Goal: Task Accomplishment & Management: Manage account settings

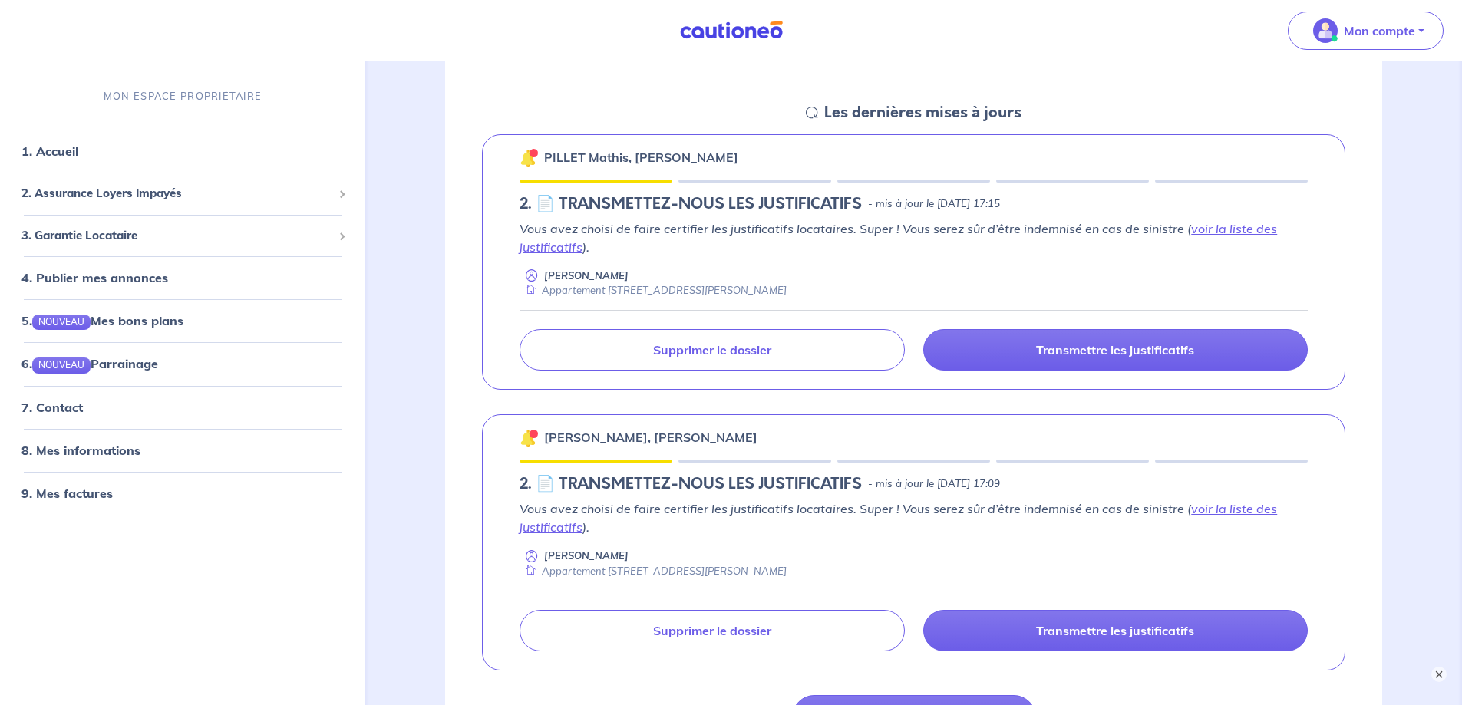
scroll to position [307, 0]
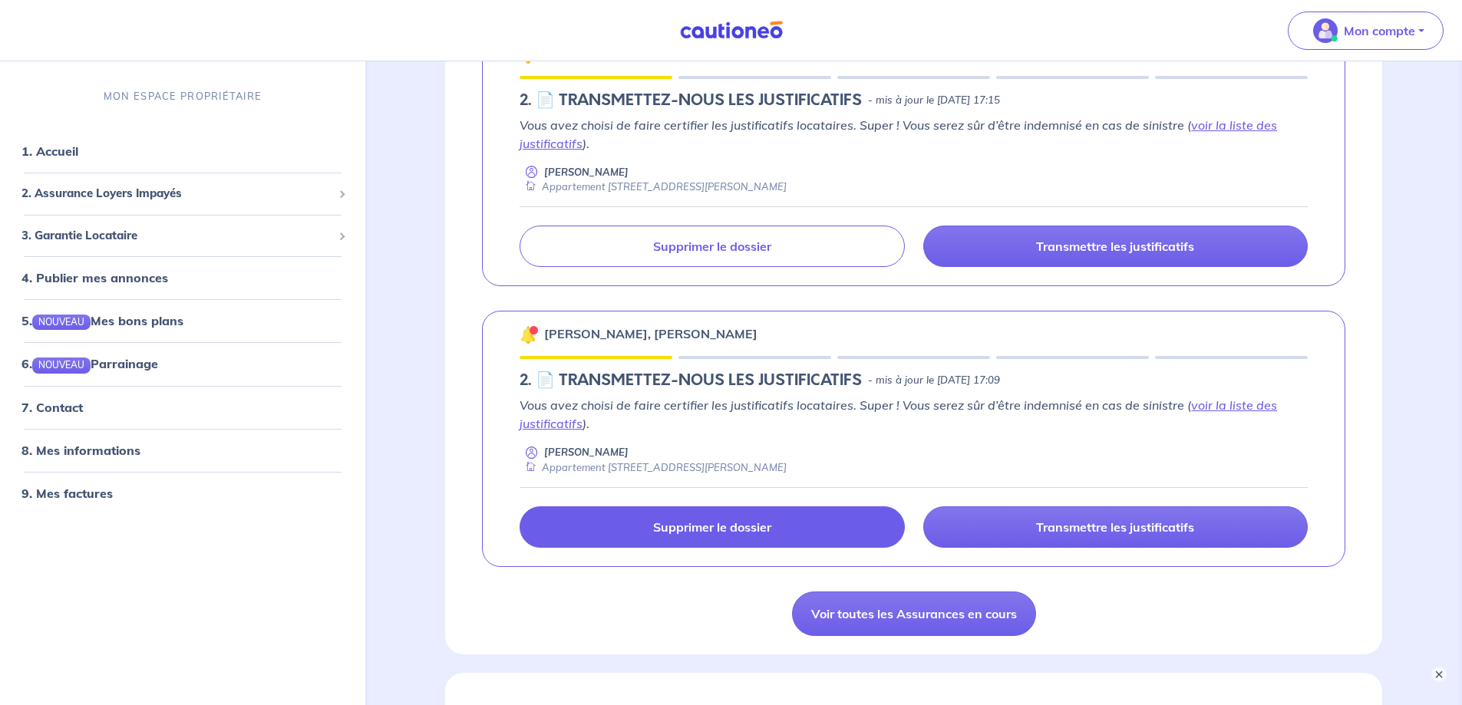
click at [726, 527] on p "Supprimer le dossier" at bounding box center [712, 527] width 118 height 15
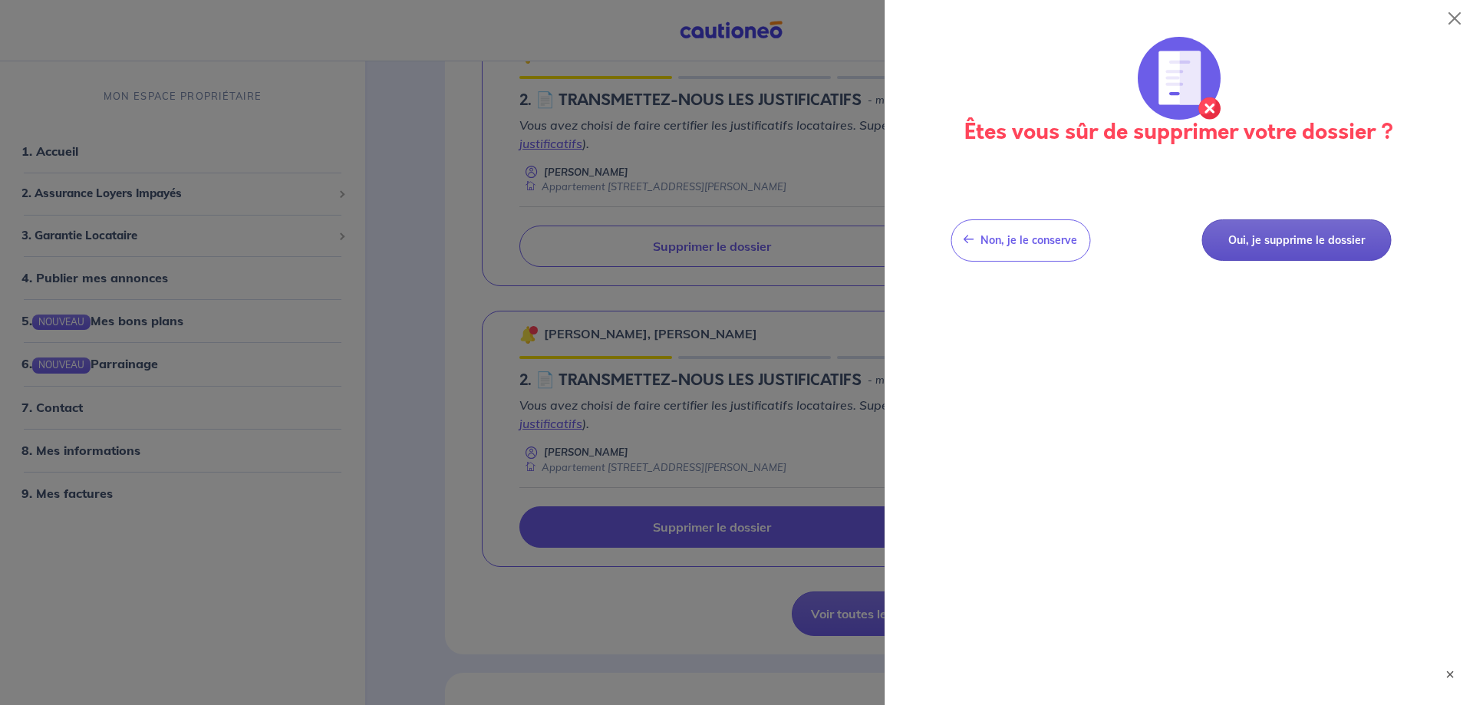
click at [1289, 243] on button "Oui, je supprime le dossier" at bounding box center [1297, 240] width 190 height 42
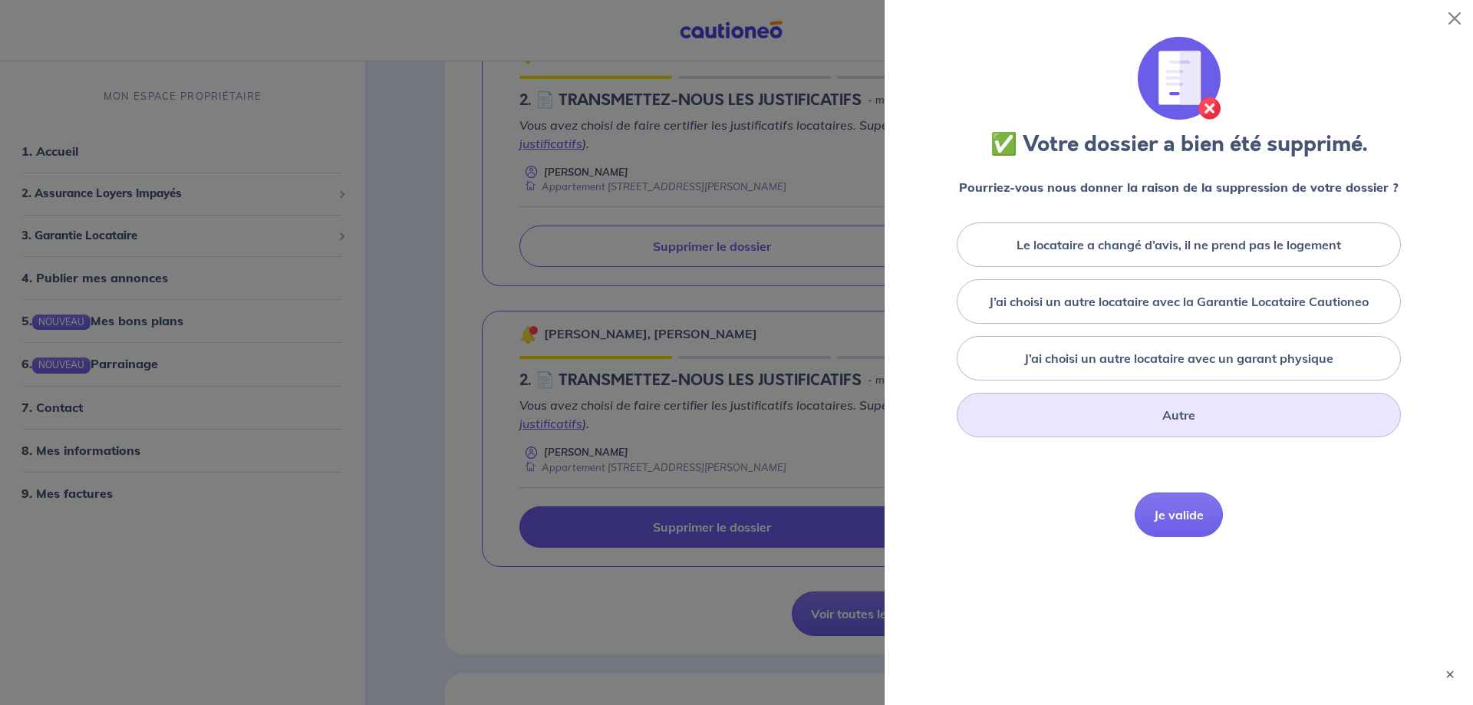
click at [1191, 416] on label "Autre" at bounding box center [1179, 415] width 33 height 18
click at [0, 0] on input "Autre" at bounding box center [0, 0] width 0 height 0
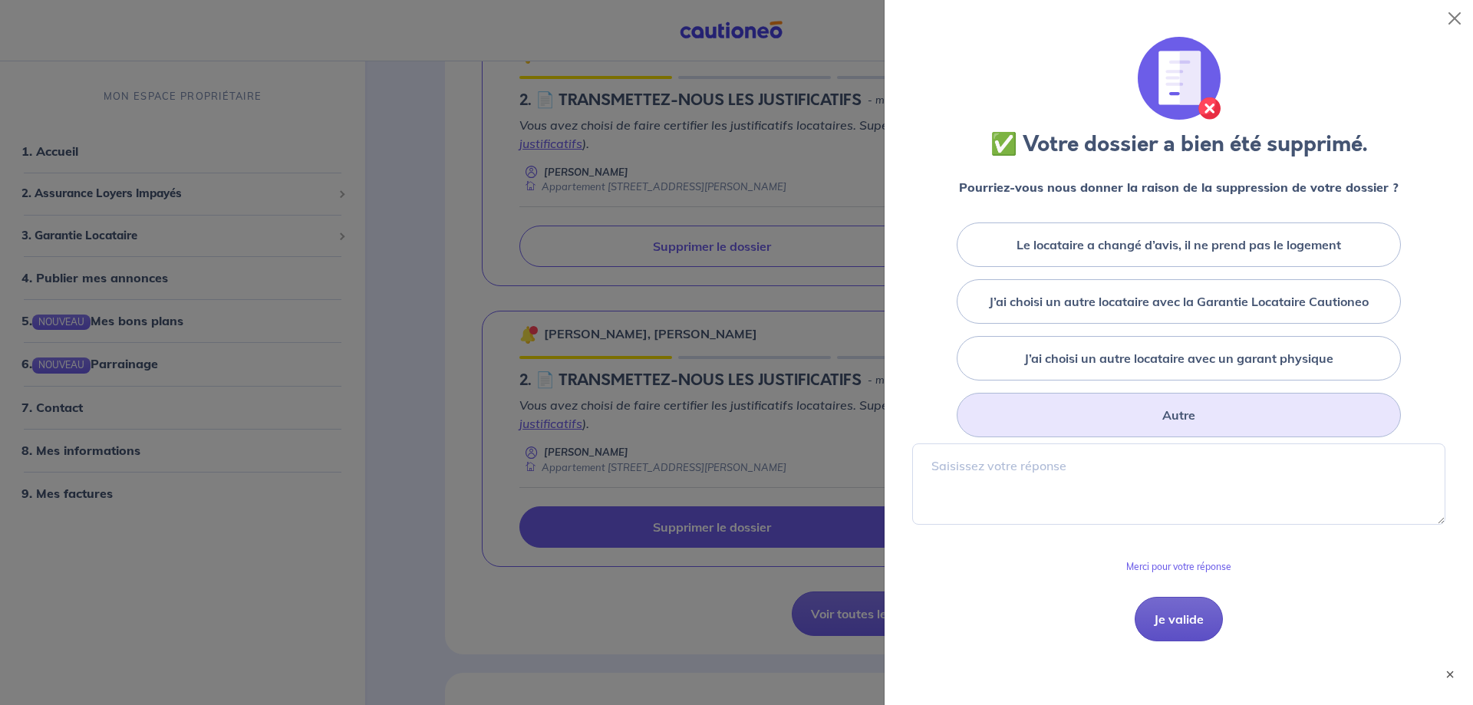
click at [1179, 616] on button "Je valide" at bounding box center [1179, 619] width 88 height 45
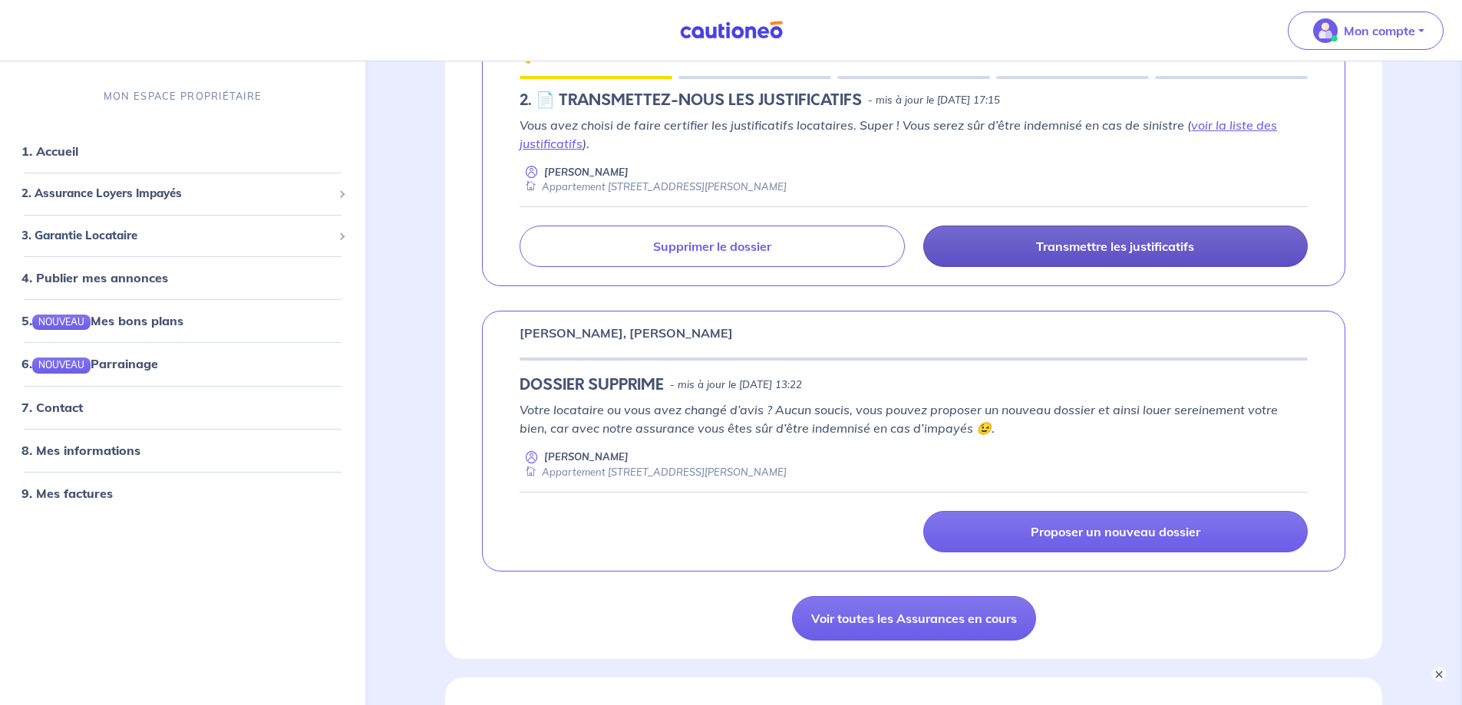
click at [1162, 252] on p "Transmettre les justificatifs" at bounding box center [1115, 246] width 158 height 15
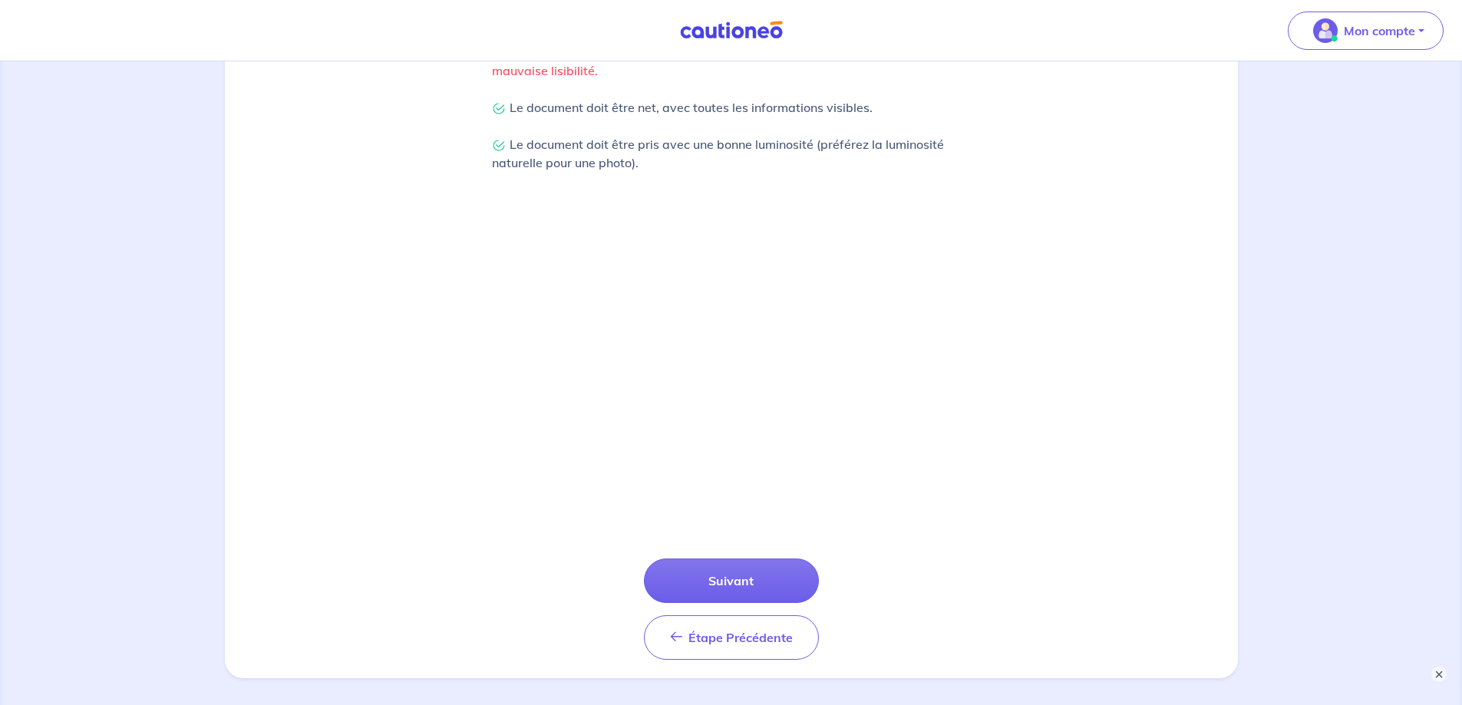
scroll to position [455, 0]
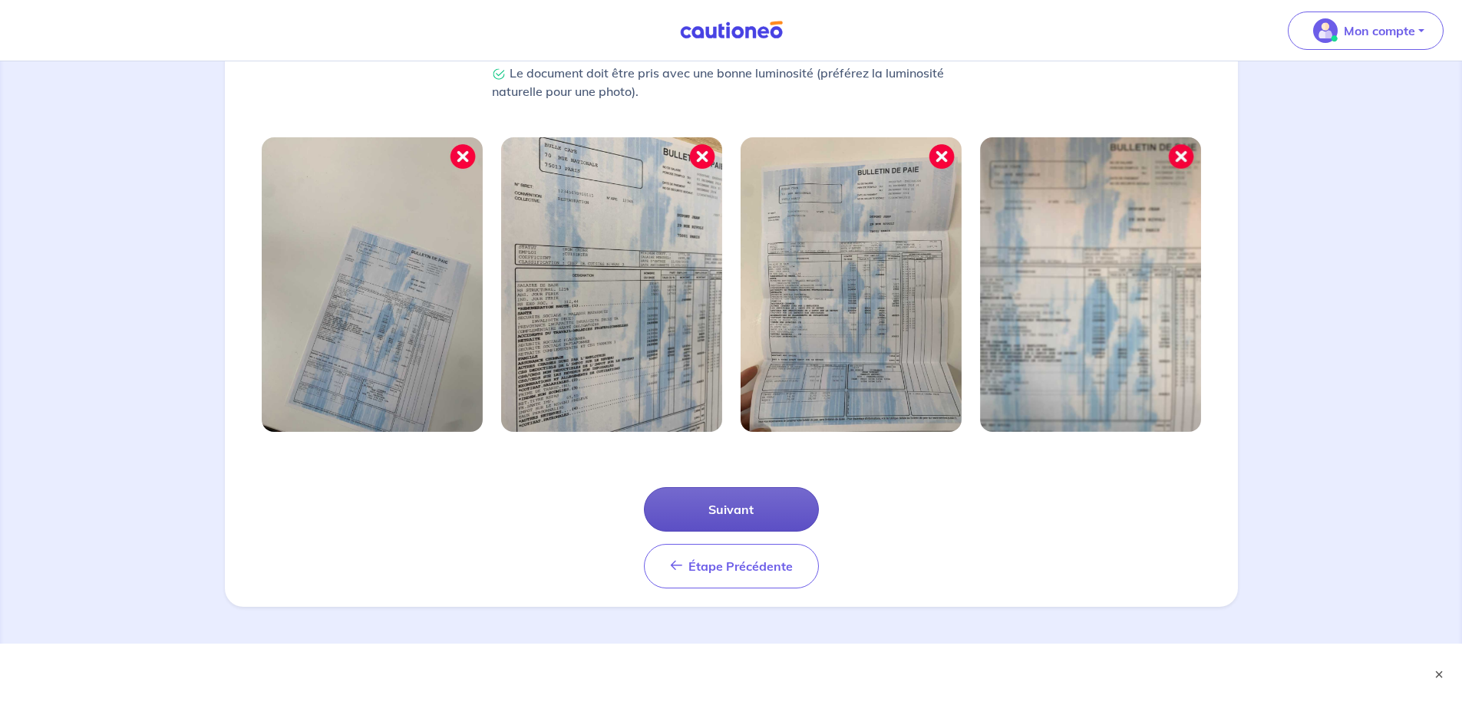
click at [731, 505] on button "Suivant" at bounding box center [731, 509] width 175 height 45
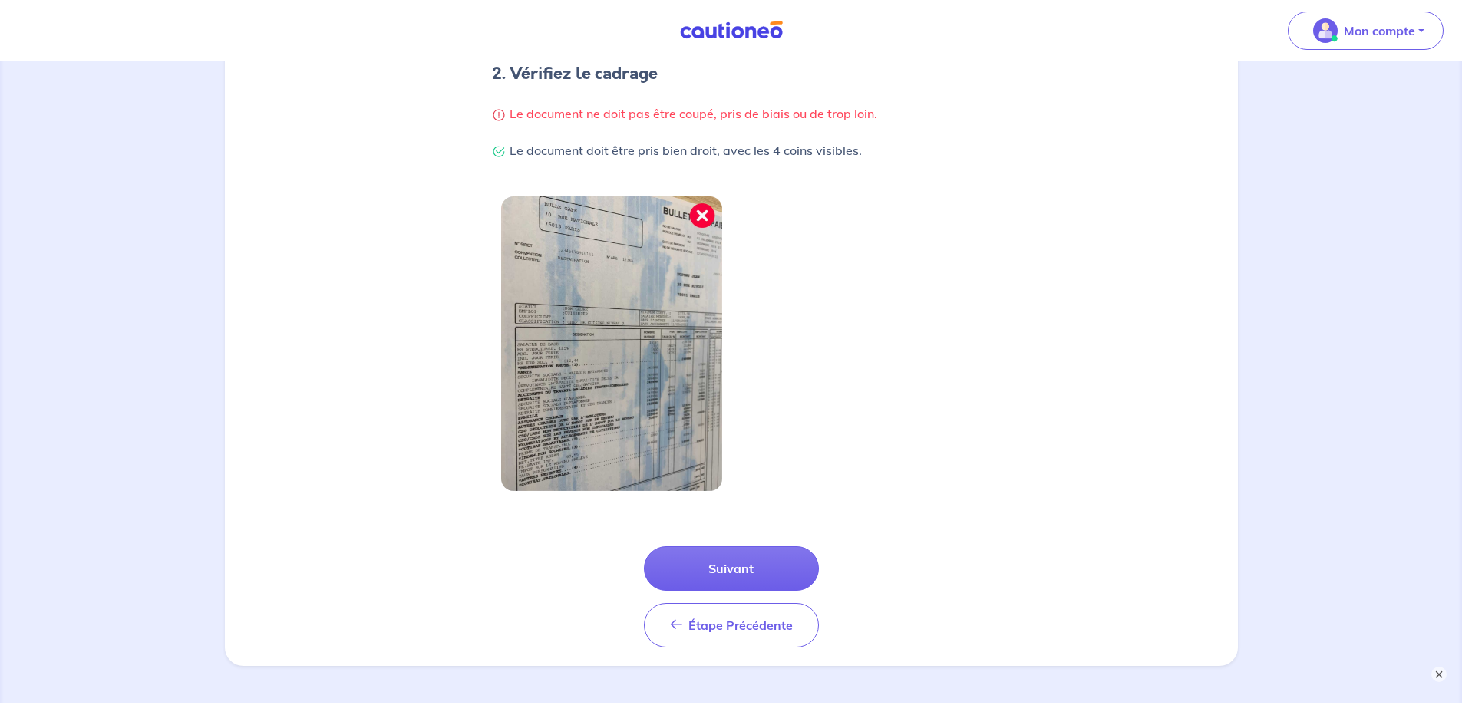
scroll to position [381, 0]
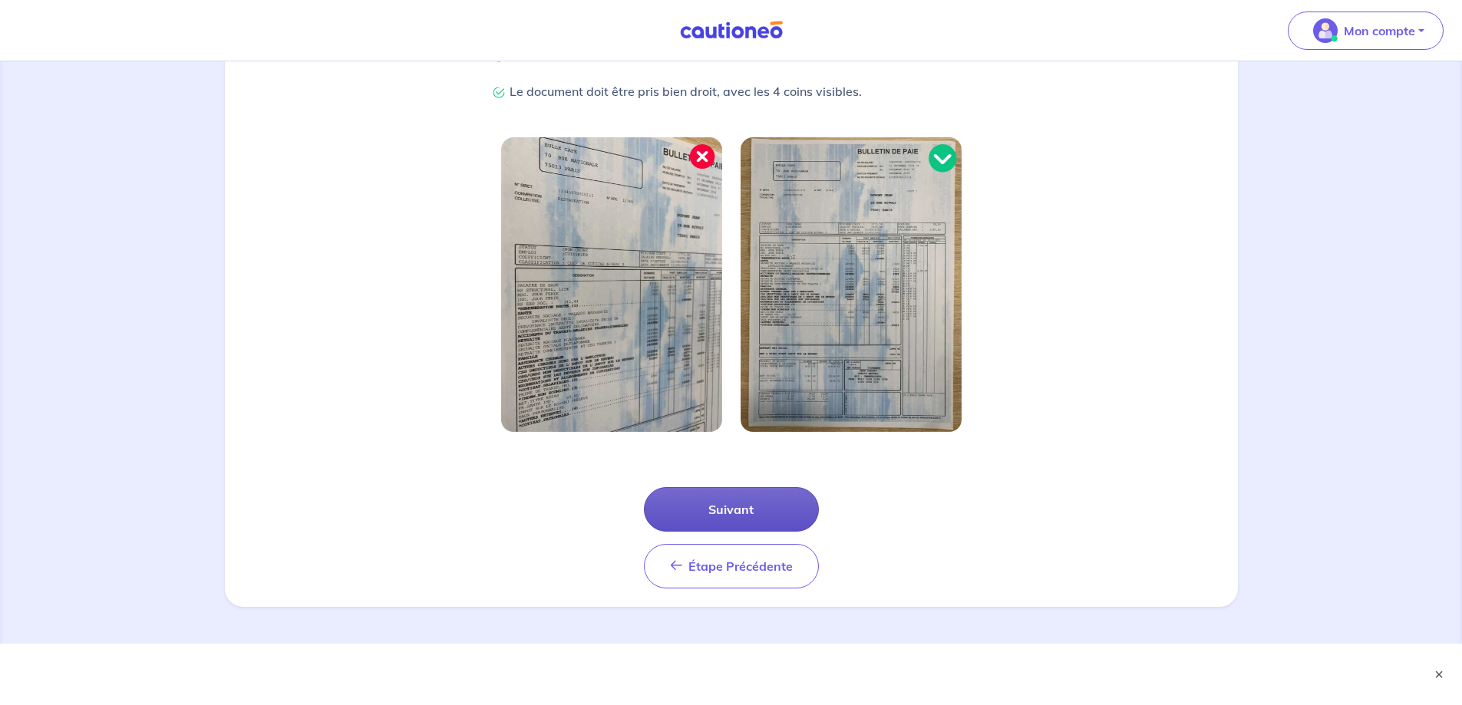
click at [746, 510] on button "Suivant" at bounding box center [731, 509] width 175 height 45
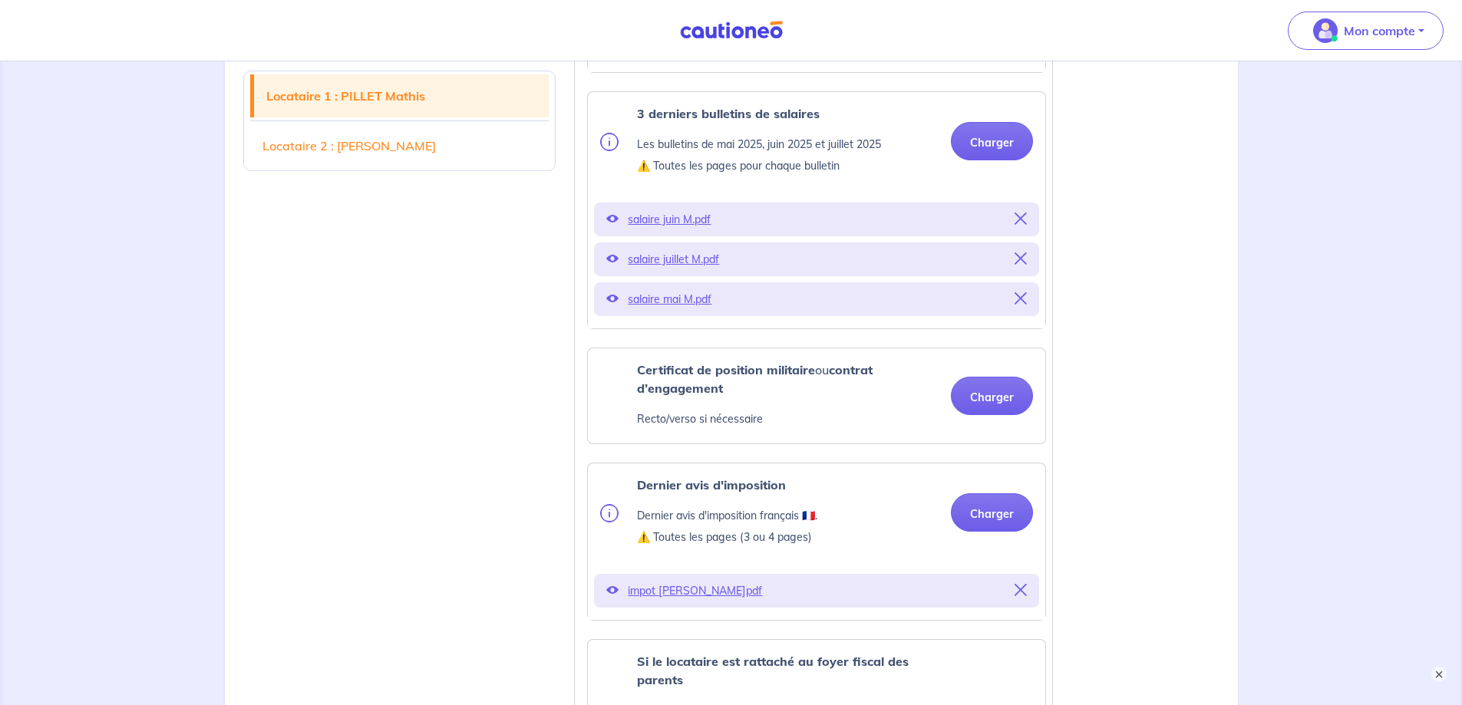
scroll to position [767, 0]
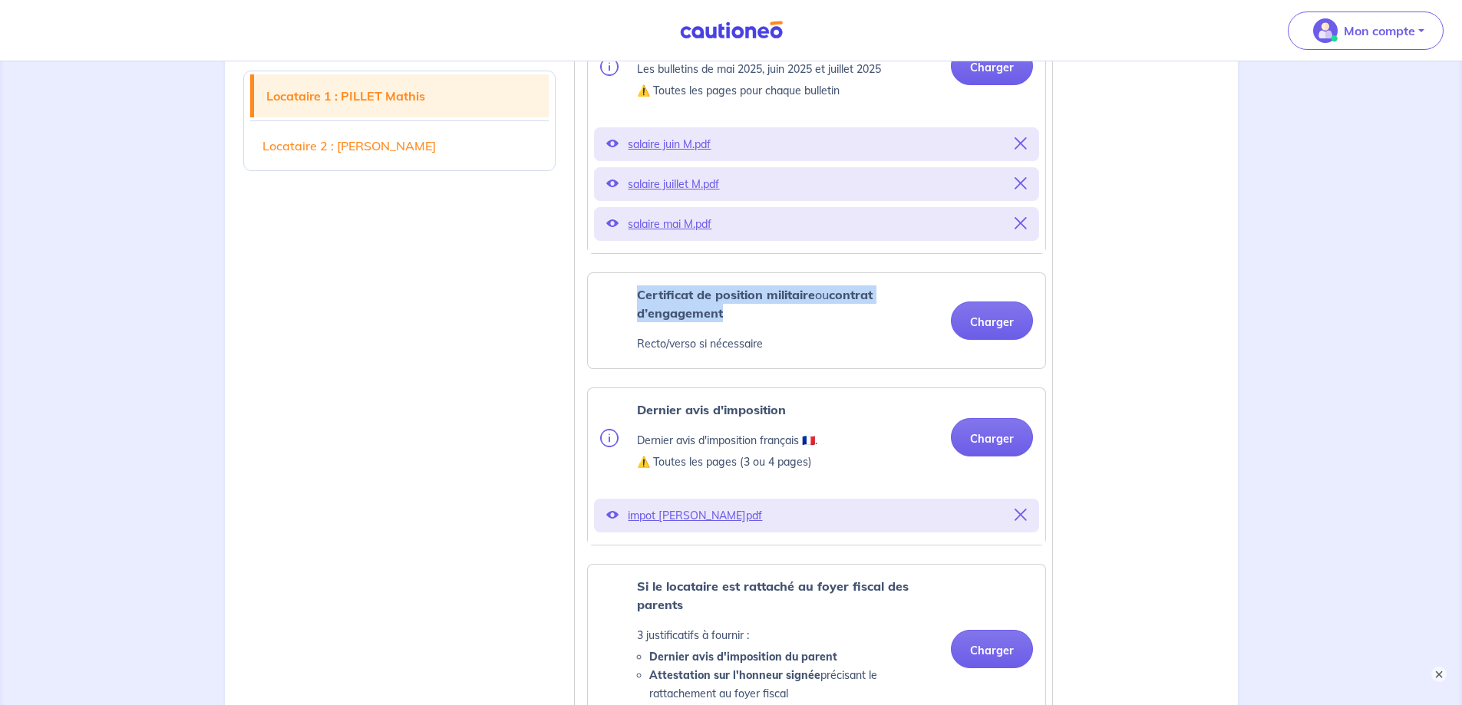
drag, startPoint x: 638, startPoint y: 311, endPoint x: 727, endPoint y: 326, distance: 90.3
click at [727, 322] on p "Certificat de position militaire ou contrat d’engagement" at bounding box center [788, 303] width 302 height 37
copy p "Certificat de position militaire ou contrat d’engagement"
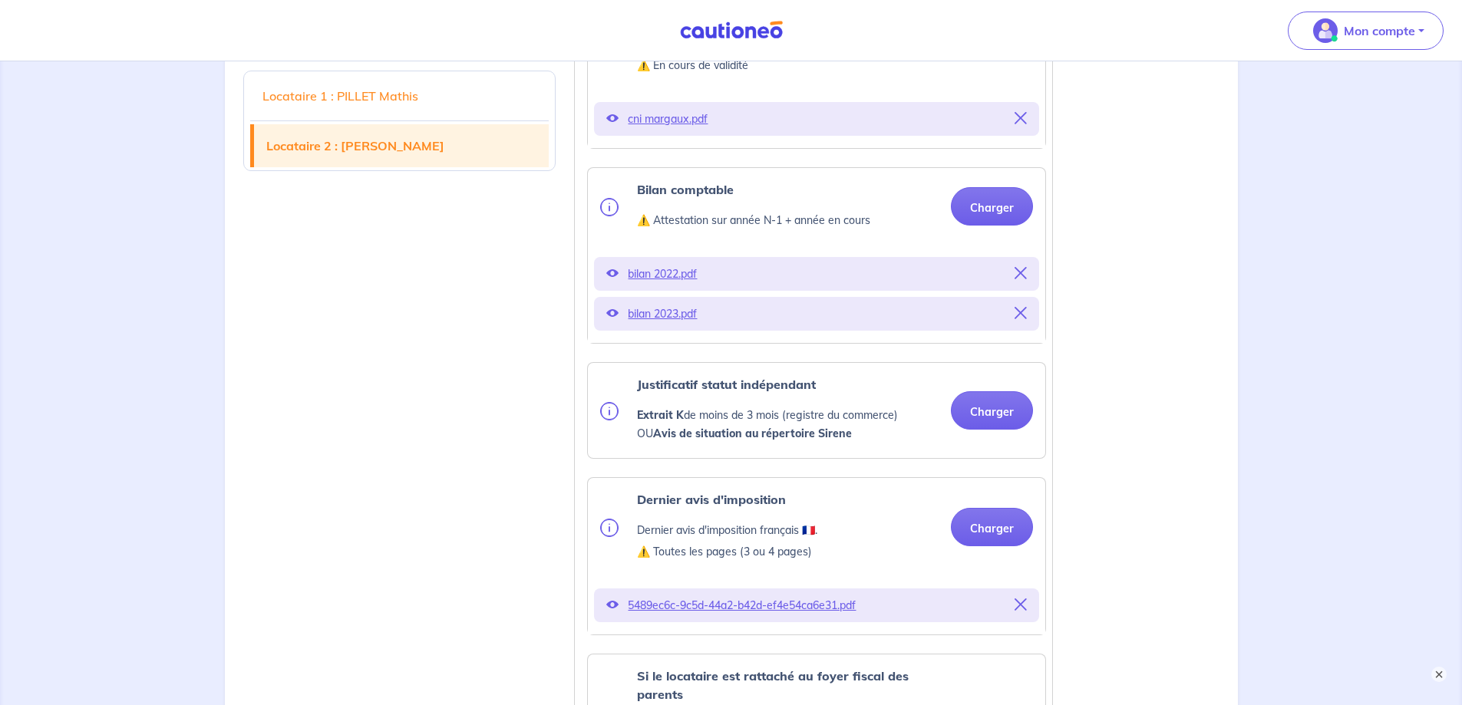
scroll to position [2072, 0]
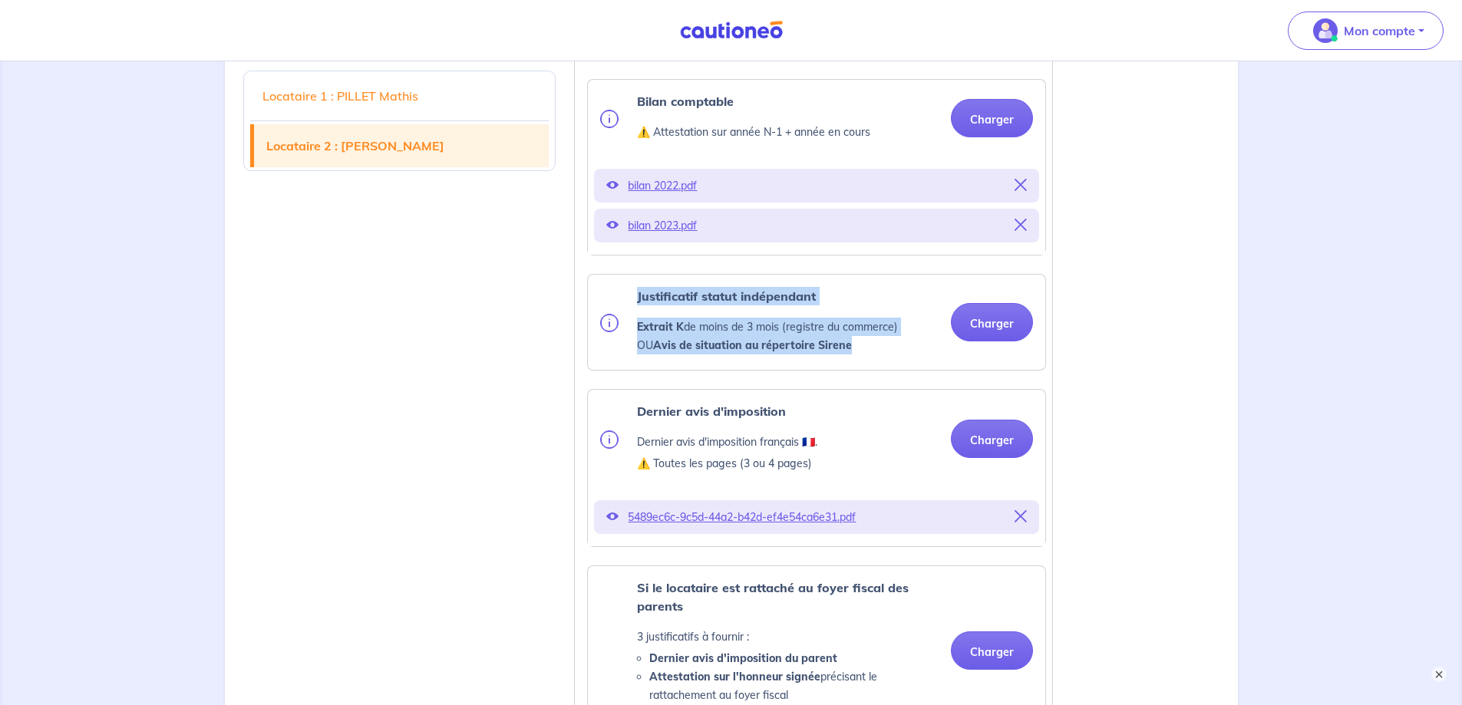
drag, startPoint x: 639, startPoint y: 332, endPoint x: 832, endPoint y: 384, distance: 199.8
click at [832, 358] on div "Justificatif statut indépendant Extrait K de moins de 3 mois (registre du comme…" at bounding box center [788, 322] width 302 height 71
copy div "Justificatif statut indépendant Extrait K de moins de 3 mois (registre du comme…"
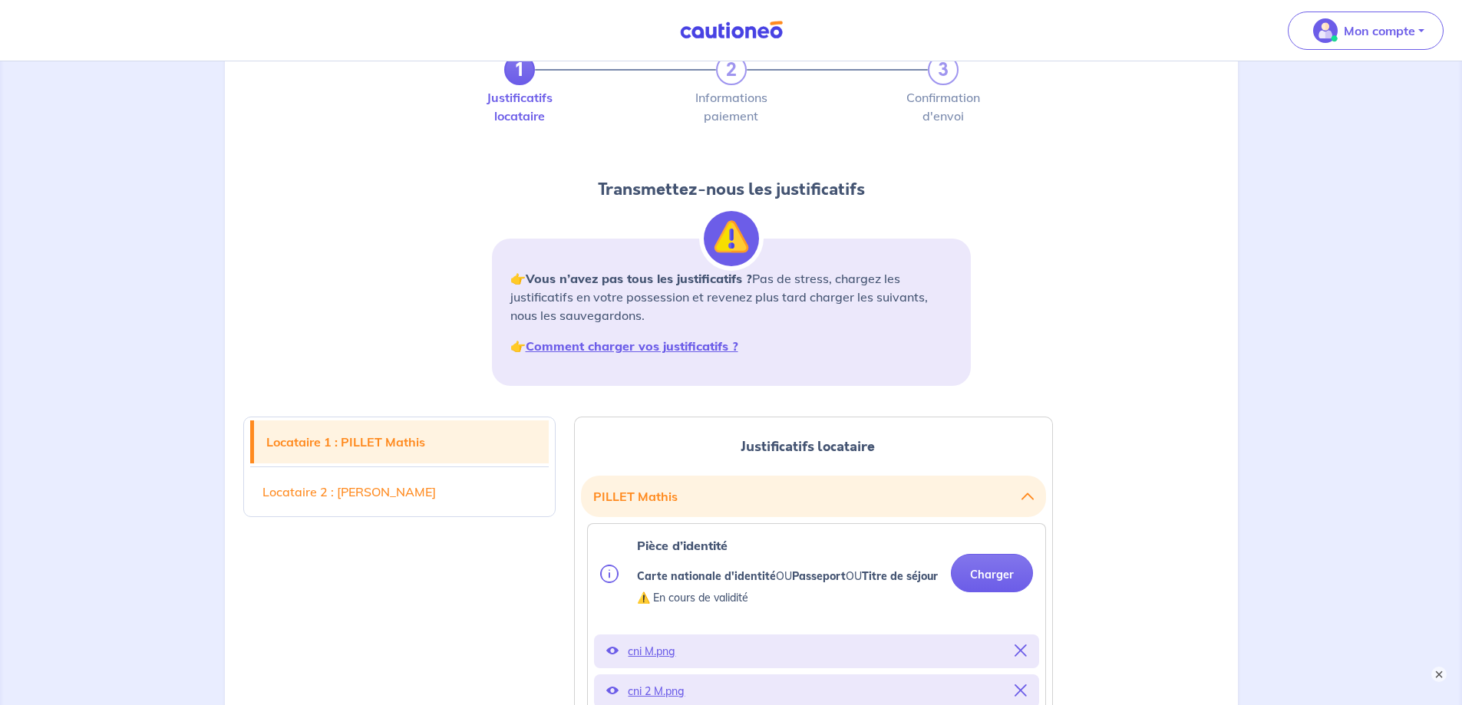
scroll to position [0, 0]
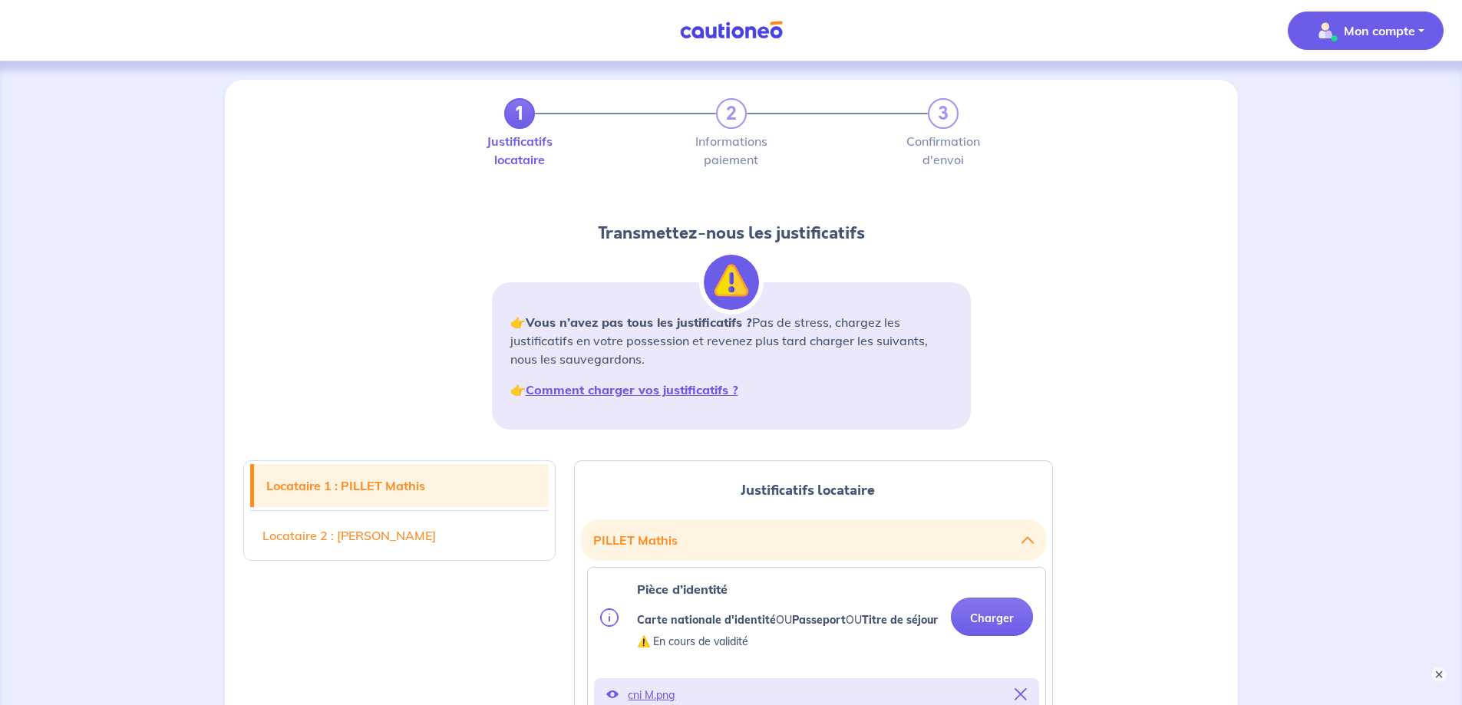
click at [1335, 29] on img "button" at bounding box center [1325, 30] width 25 height 25
click at [1347, 28] on p "Mon compte" at bounding box center [1379, 30] width 71 height 18
click at [1414, 24] on p "Mon compte" at bounding box center [1379, 30] width 71 height 18
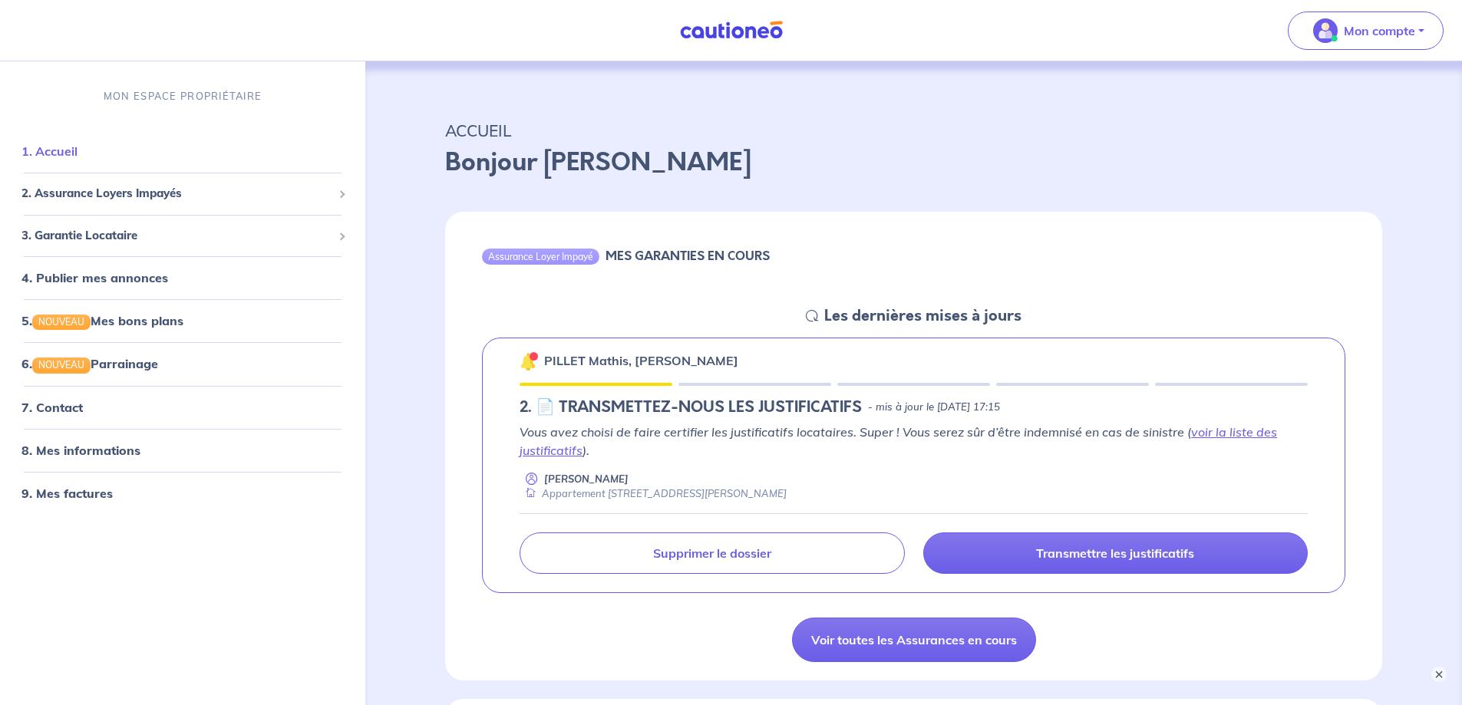
click at [53, 150] on link "1. Accueil" at bounding box center [49, 151] width 56 height 15
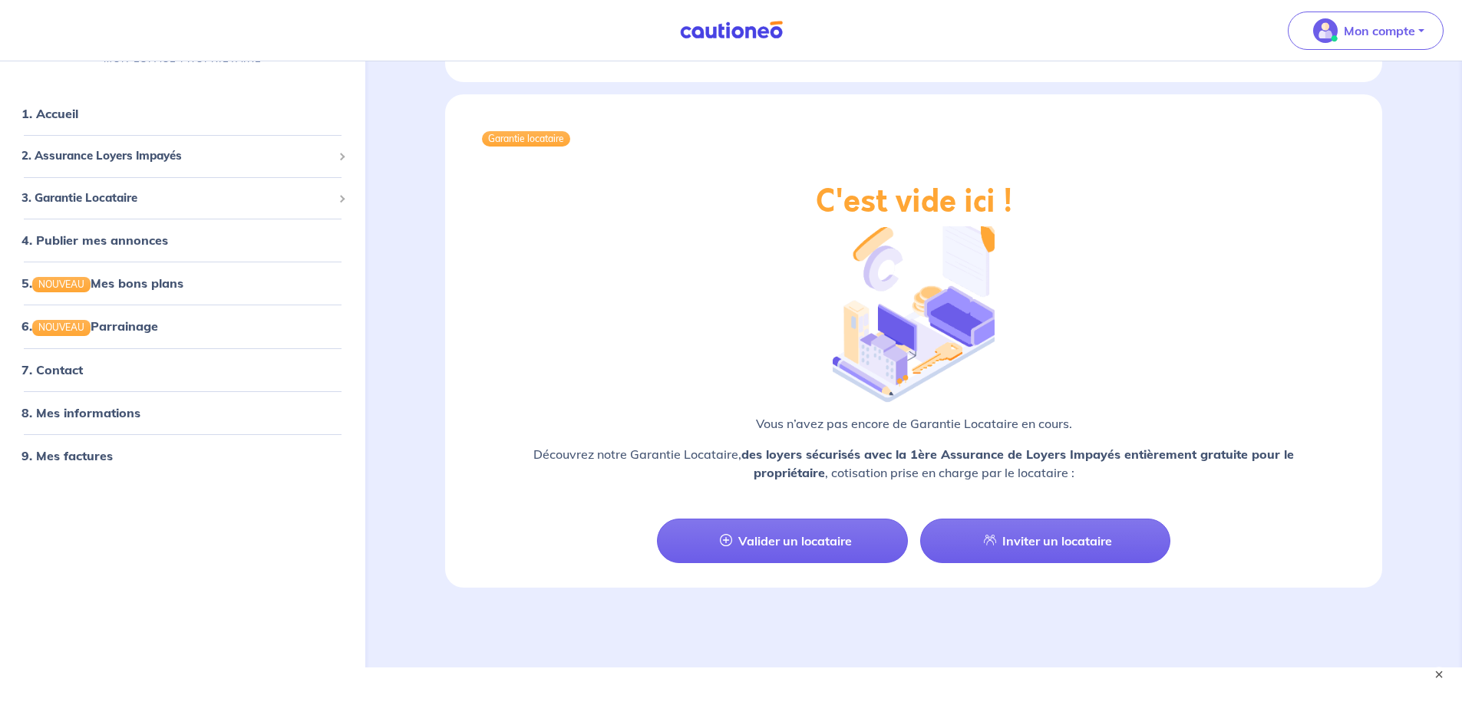
scroll to position [1618, 0]
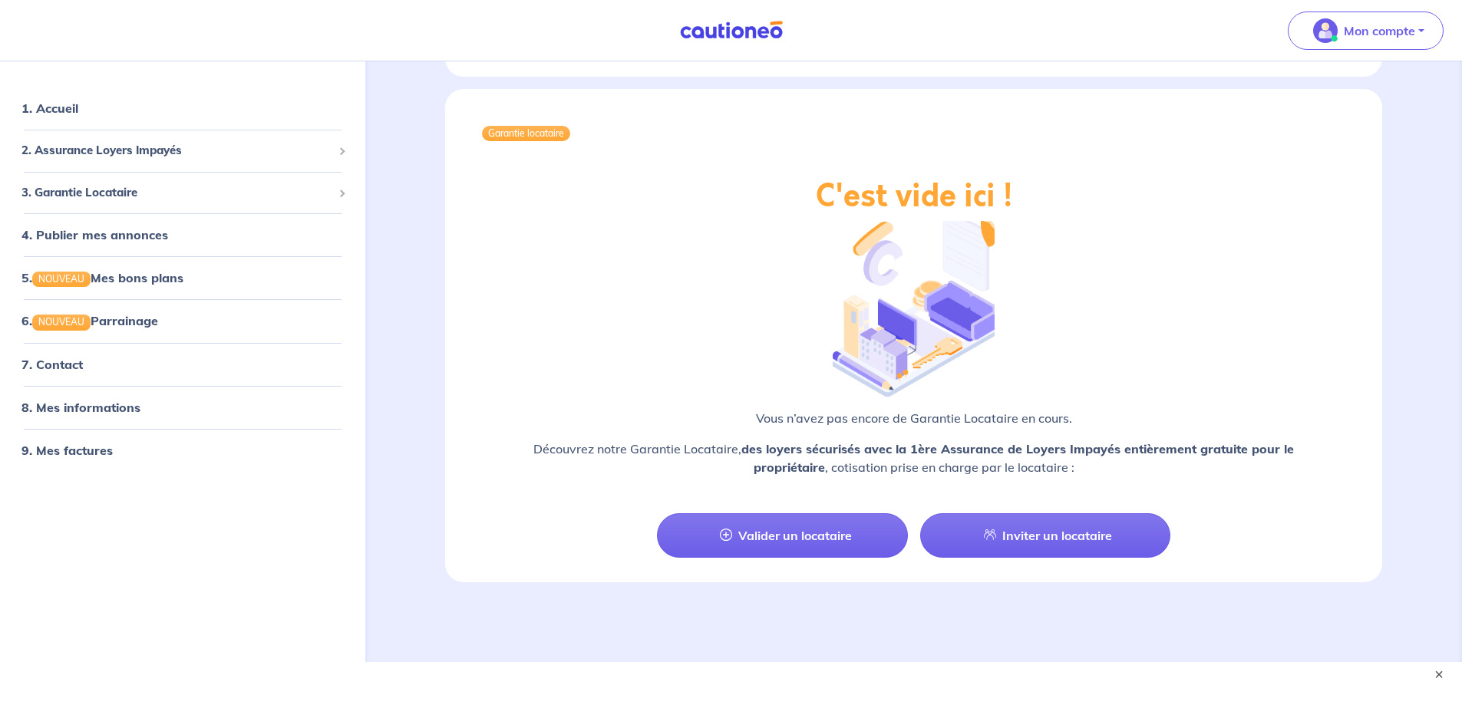
click at [756, 35] on img at bounding box center [731, 30] width 115 height 19
click at [80, 400] on link "8. Mes informations" at bounding box center [78, 407] width 114 height 15
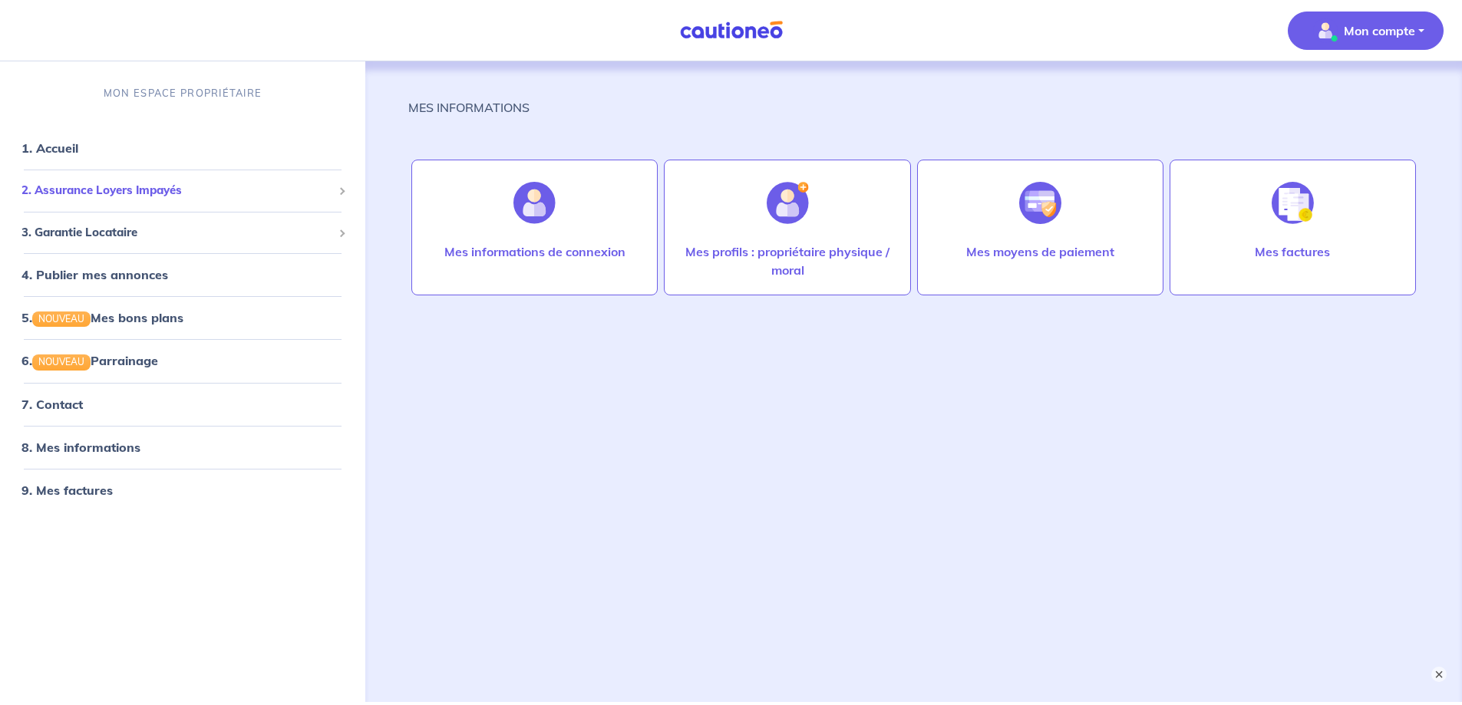
click at [101, 186] on span "2. Assurance Loyers Impayés" at bounding box center [176, 191] width 311 height 18
